Goal: Browse casually

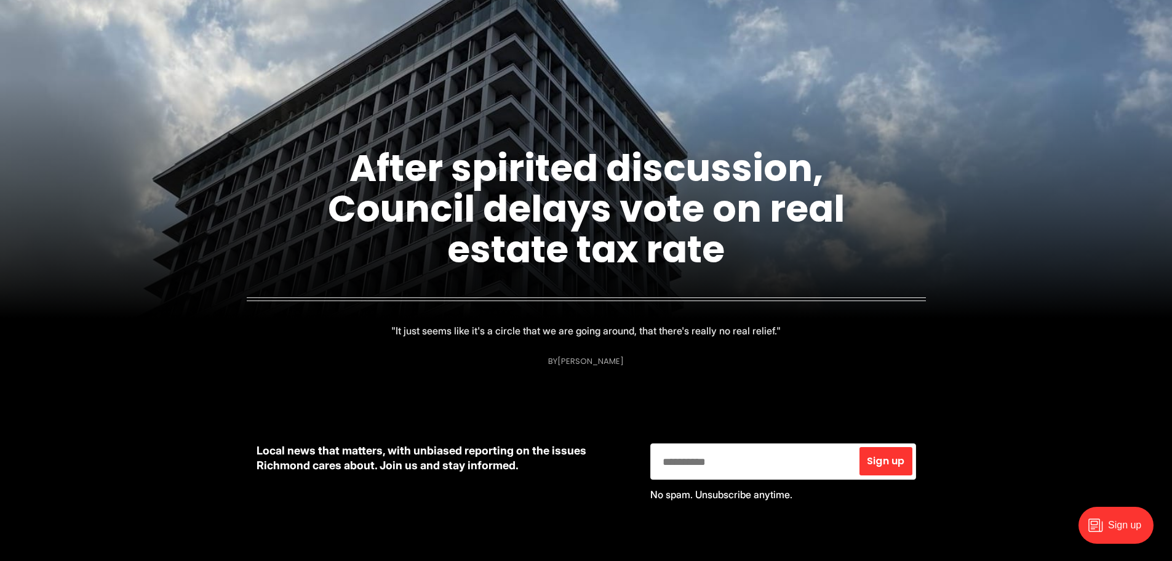
scroll to position [185, 0]
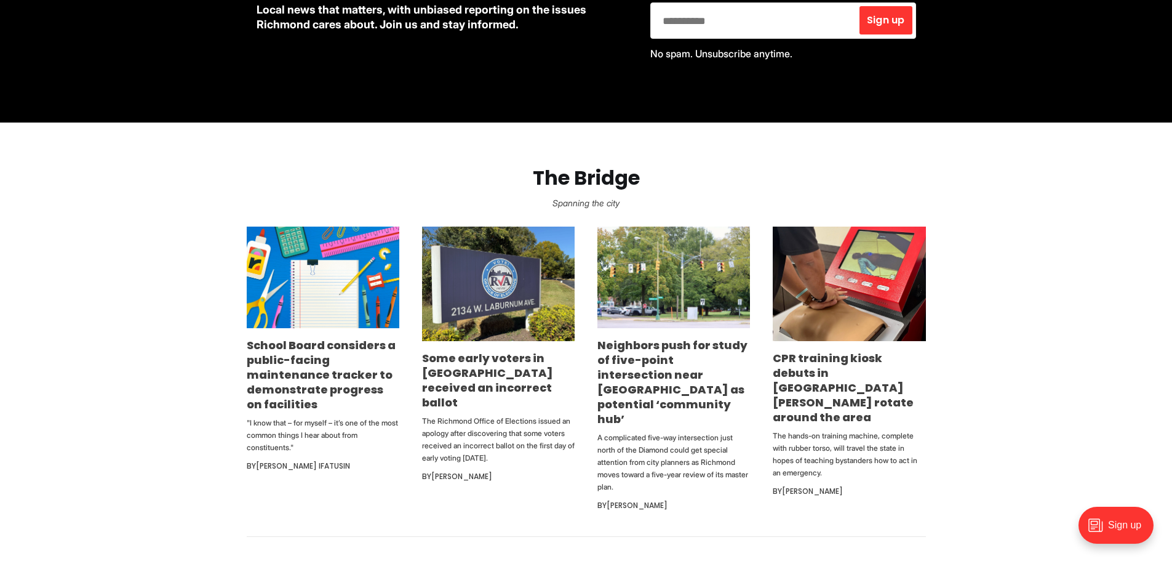
scroll to position [615, 0]
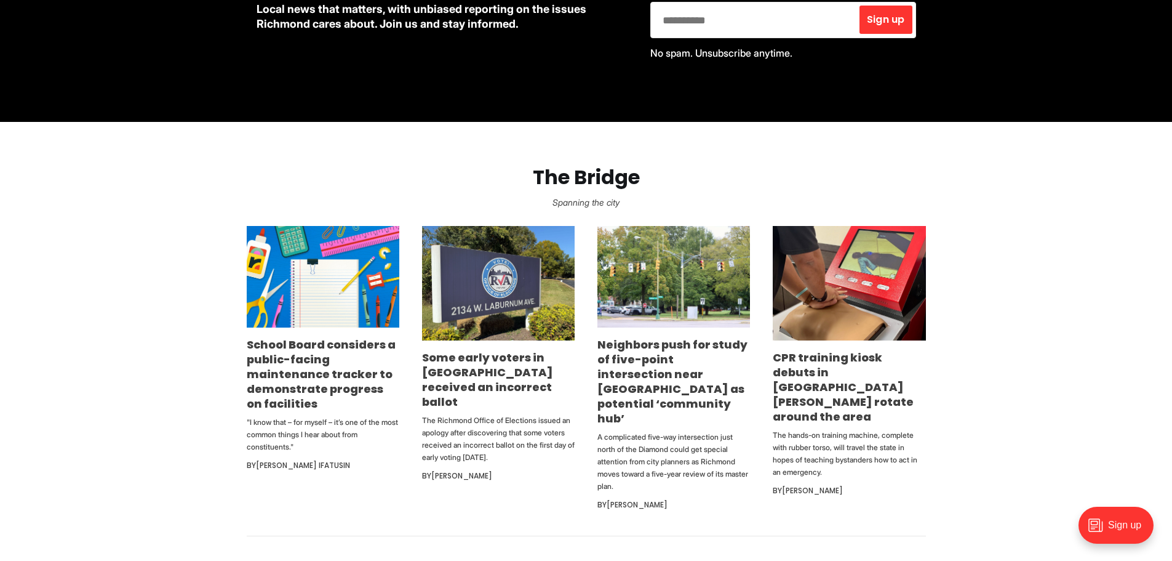
click at [962, 221] on section "The Bridge Spanning the city School Board considers a public-facing maintenance…" at bounding box center [586, 329] width 1172 height 414
click at [1053, 188] on h2 "The Bridge" at bounding box center [586, 177] width 1133 height 23
click at [979, 239] on section "The Bridge Spanning the city School Board considers a public-facing maintenance…" at bounding box center [586, 329] width 1172 height 414
click at [956, 189] on section "The Bridge Spanning the city School Board considers a public-facing maintenance…" at bounding box center [586, 329] width 1172 height 414
drag, startPoint x: 532, startPoint y: 177, endPoint x: 622, endPoint y: 200, distance: 92.8
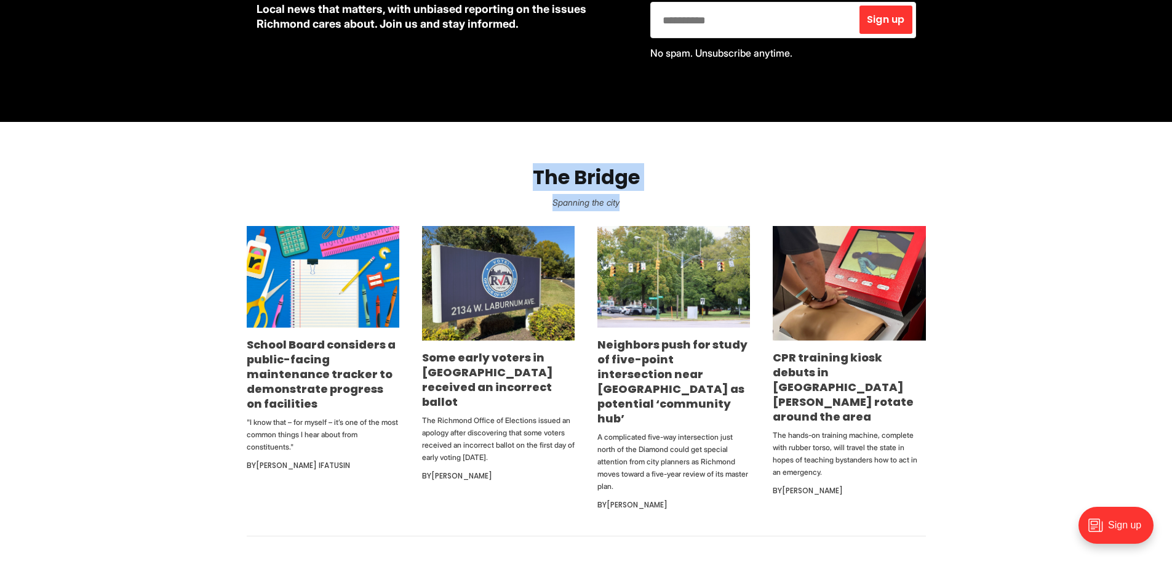
click at [622, 200] on section "The Bridge Spanning the city School Board considers a public-facing maintenance…" at bounding box center [586, 329] width 1172 height 414
click at [625, 185] on h2 "The Bridge" at bounding box center [586, 177] width 1133 height 23
drag, startPoint x: 624, startPoint y: 204, endPoint x: 535, endPoint y: 175, distance: 93.4
click at [535, 175] on section "The Bridge Spanning the city School Board considers a public-facing maintenance…" at bounding box center [586, 329] width 1172 height 414
click at [645, 180] on h2 "The Bridge" at bounding box center [586, 177] width 1133 height 23
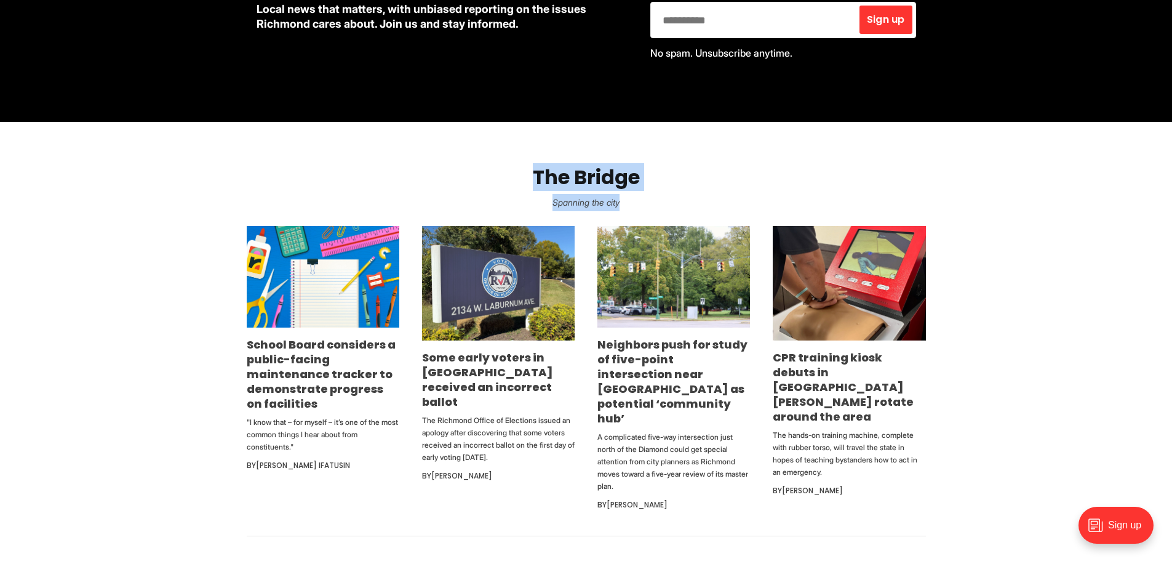
drag, startPoint x: 625, startPoint y: 200, endPoint x: 534, endPoint y: 173, distance: 95.0
click at [534, 173] on section "The Bridge Spanning the city School Board considers a public-facing maintenance…" at bounding box center [586, 329] width 1172 height 414
click at [713, 197] on p "Spanning the city" at bounding box center [586, 202] width 1133 height 17
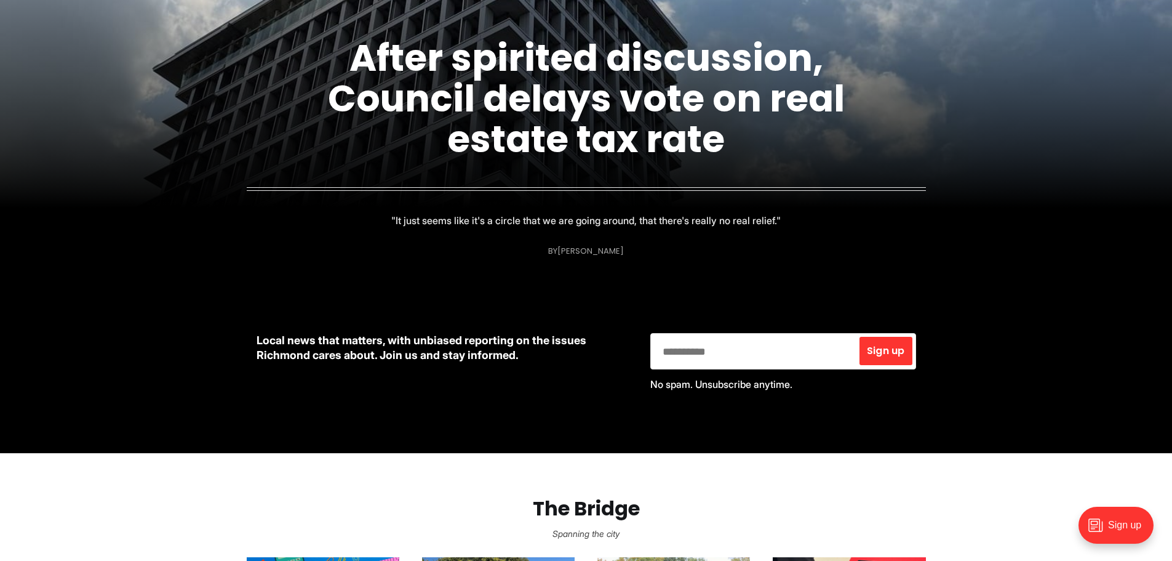
scroll to position [0, 0]
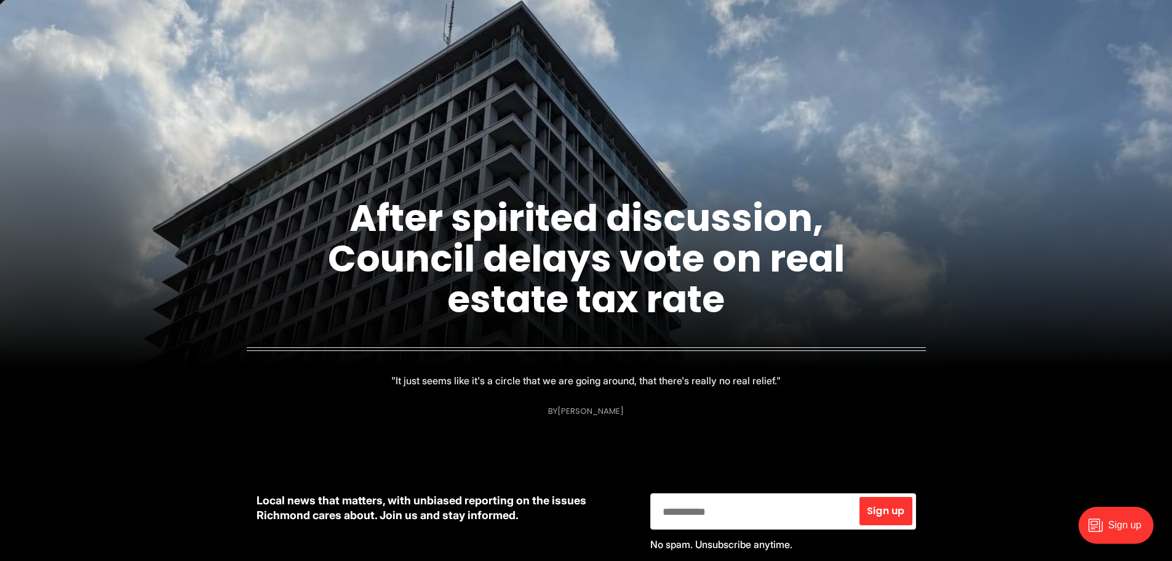
scroll to position [123, 0]
